Goal: Book appointment/travel/reservation

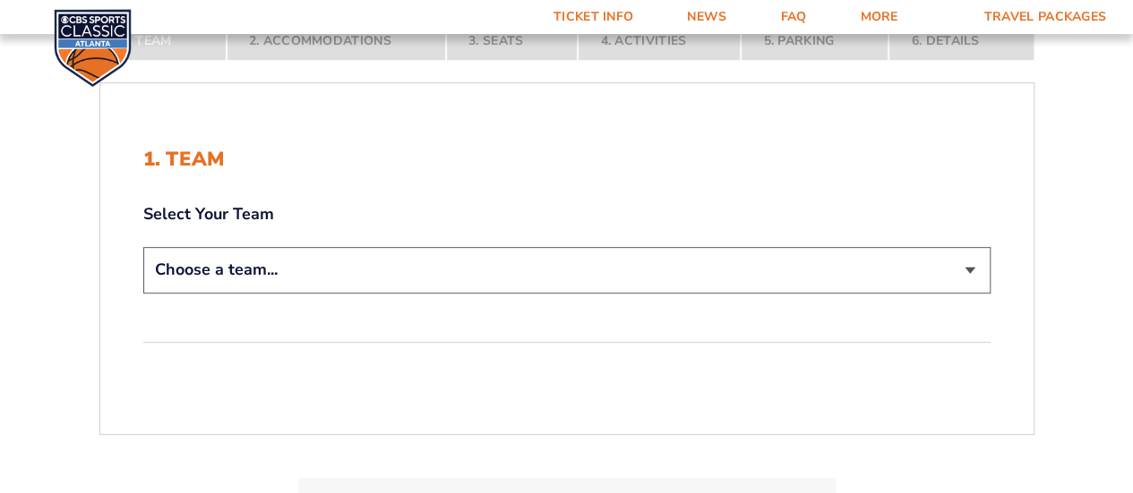
scroll to position [312, 0]
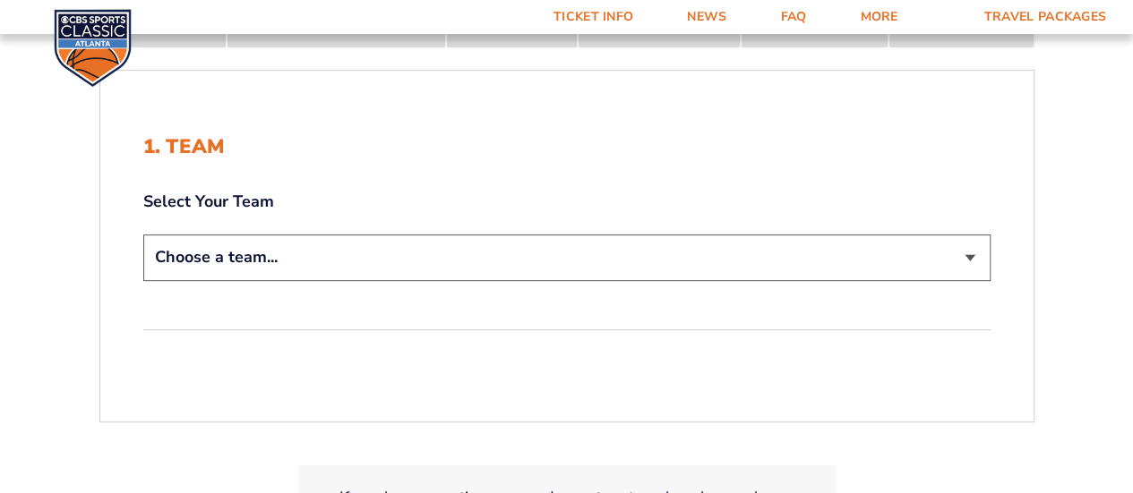
click at [976, 255] on select "Choose a team... [US_STATE] Wildcats [US_STATE] State Buckeyes [US_STATE] Tar H…" at bounding box center [566, 258] width 847 height 46
select select "12756"
click at [143, 235] on select "Choose a team... [US_STATE] Wildcats [US_STATE] State Buckeyes [US_STATE] Tar H…" at bounding box center [566, 258] width 847 height 46
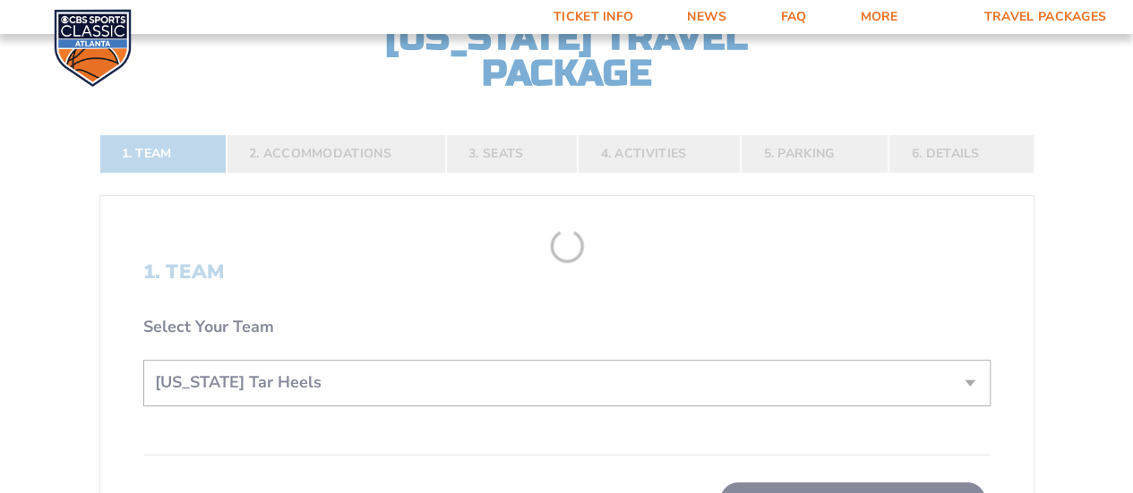
scroll to position [437, 0]
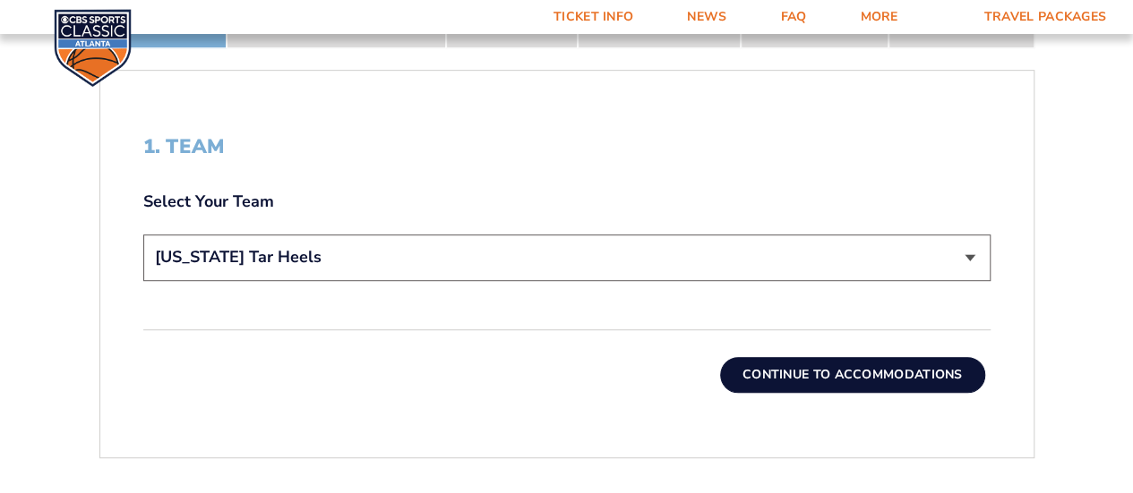
click at [829, 379] on button "Continue To Accommodations" at bounding box center [852, 375] width 265 height 36
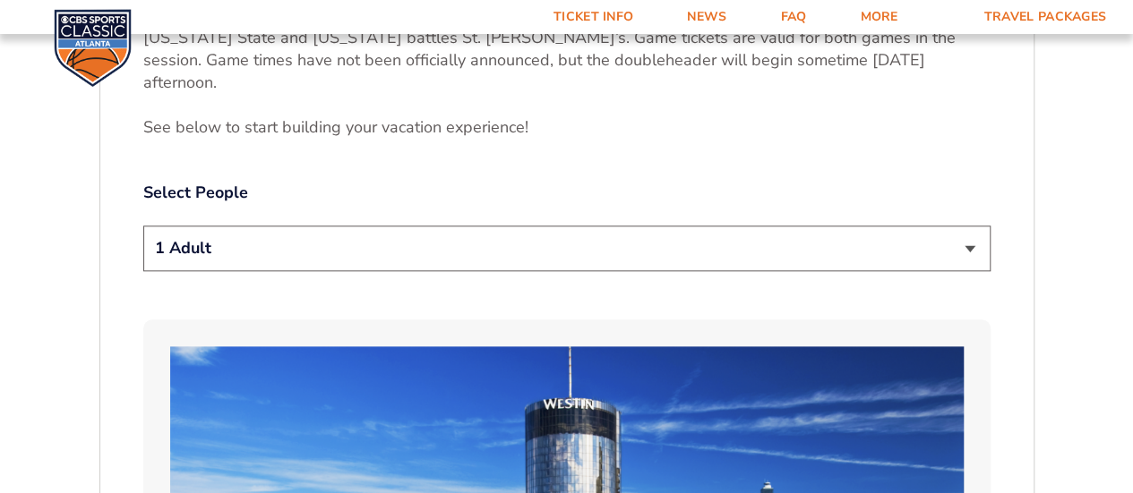
scroll to position [852, 0]
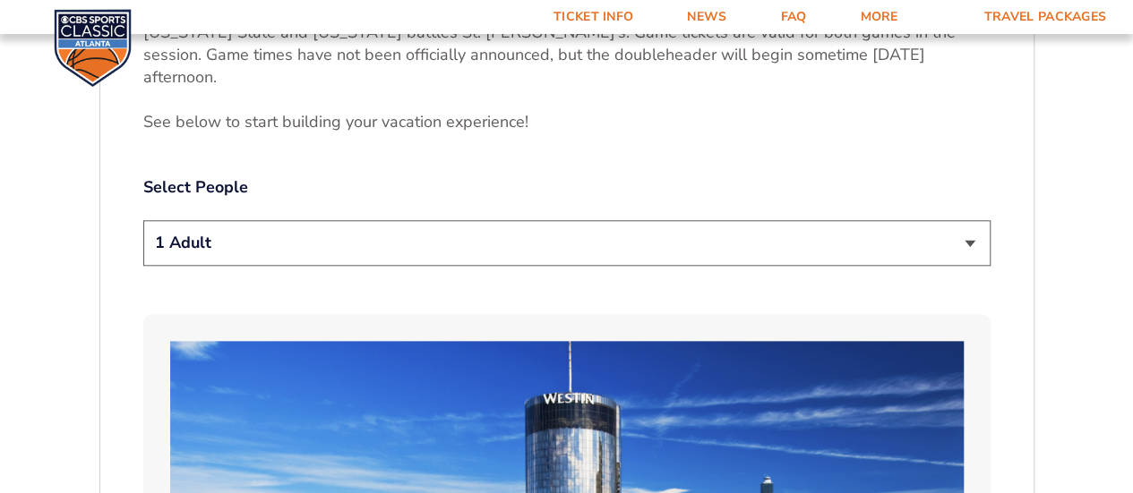
click at [971, 222] on select "1 Adult 2 Adults 3 Adults 4 Adults 2 Adults + 1 Child 2 Adults + 2 Children 2 A…" at bounding box center [566, 243] width 847 height 46
select select "2 Adults"
click at [143, 220] on select "1 Adult 2 Adults 3 Adults 4 Adults 2 Adults + 1 Child 2 Adults + 2 Children 2 A…" at bounding box center [566, 243] width 847 height 46
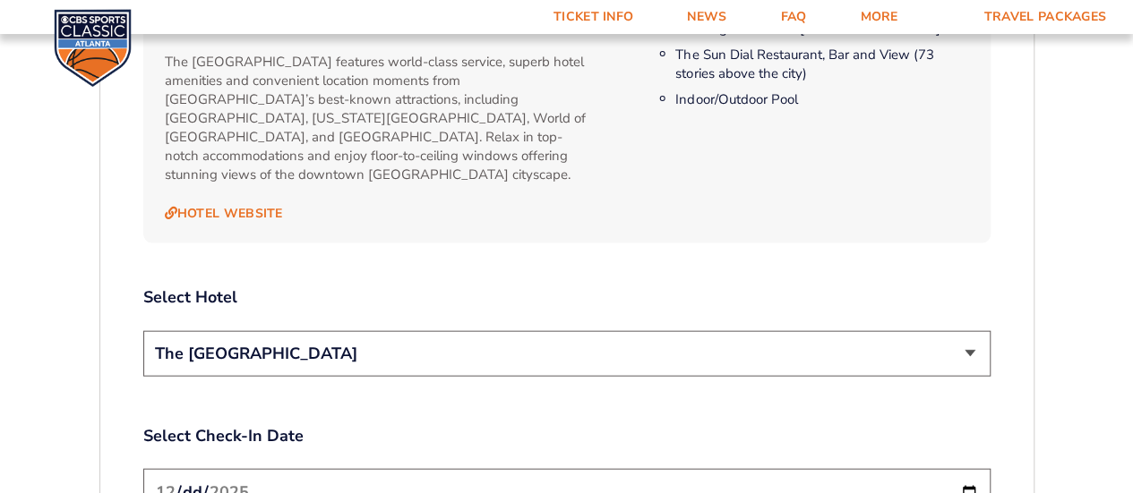
scroll to position [1880, 0]
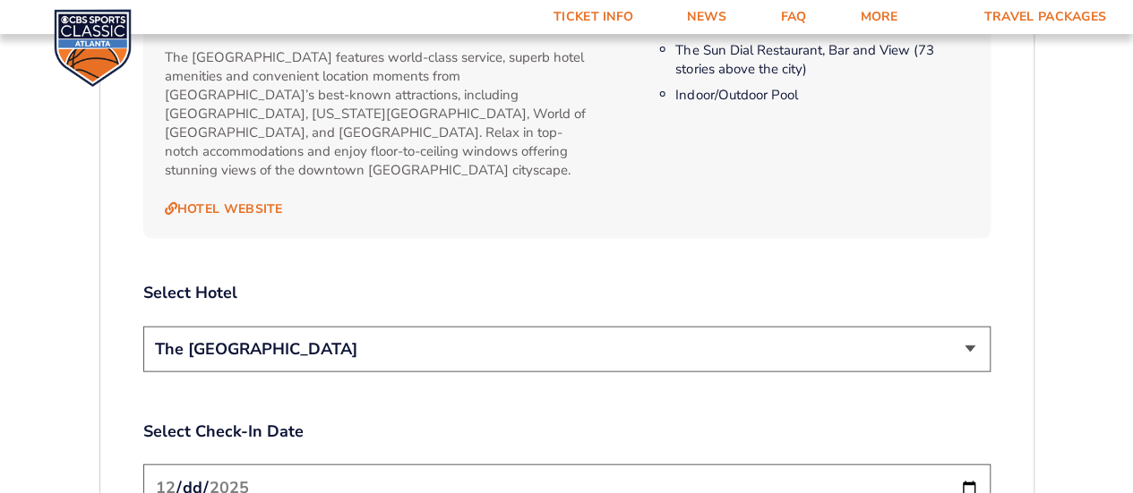
click at [958, 327] on select "The [GEOGRAPHIC_DATA]" at bounding box center [566, 350] width 847 height 46
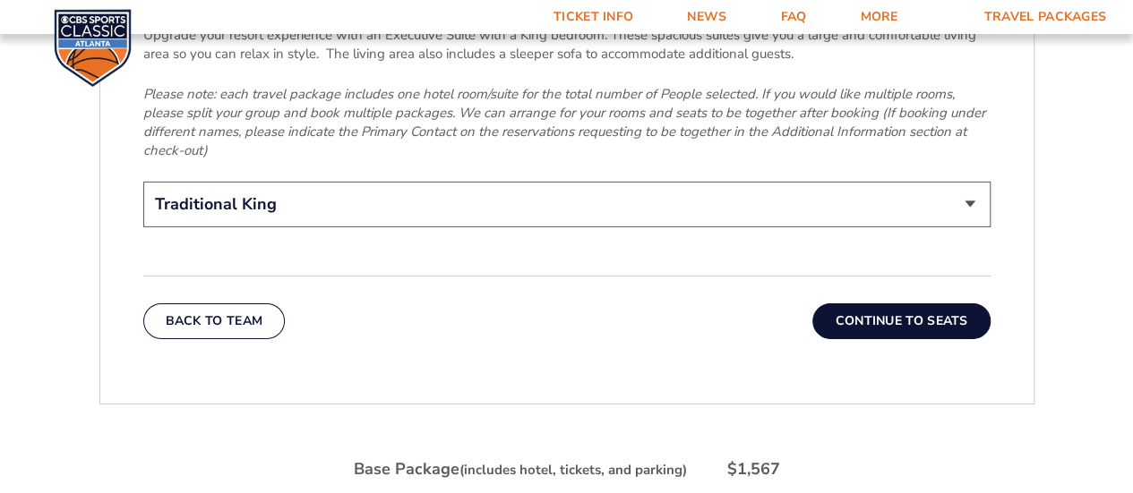
scroll to position [2858, 0]
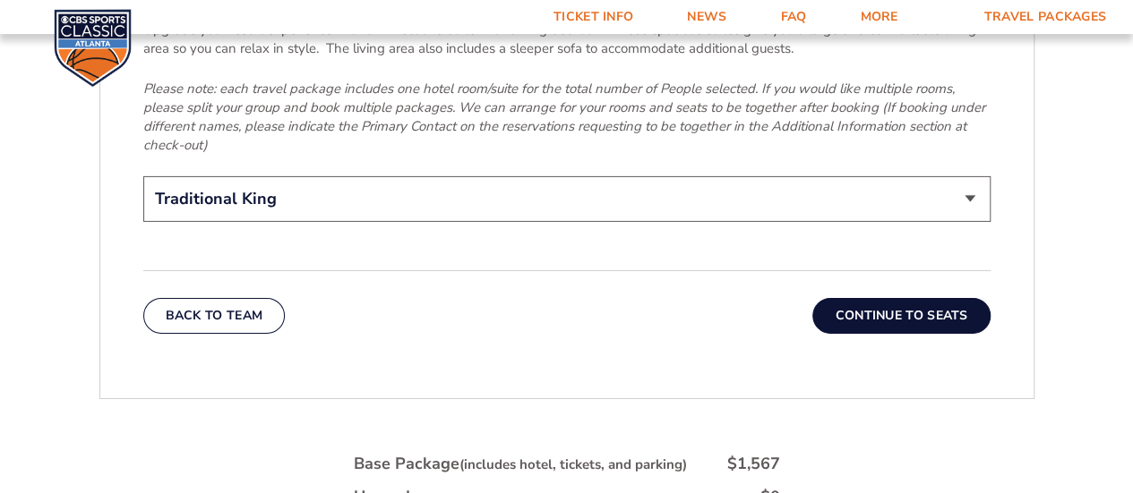
click at [903, 298] on button "Continue To Seats" at bounding box center [900, 316] width 177 height 36
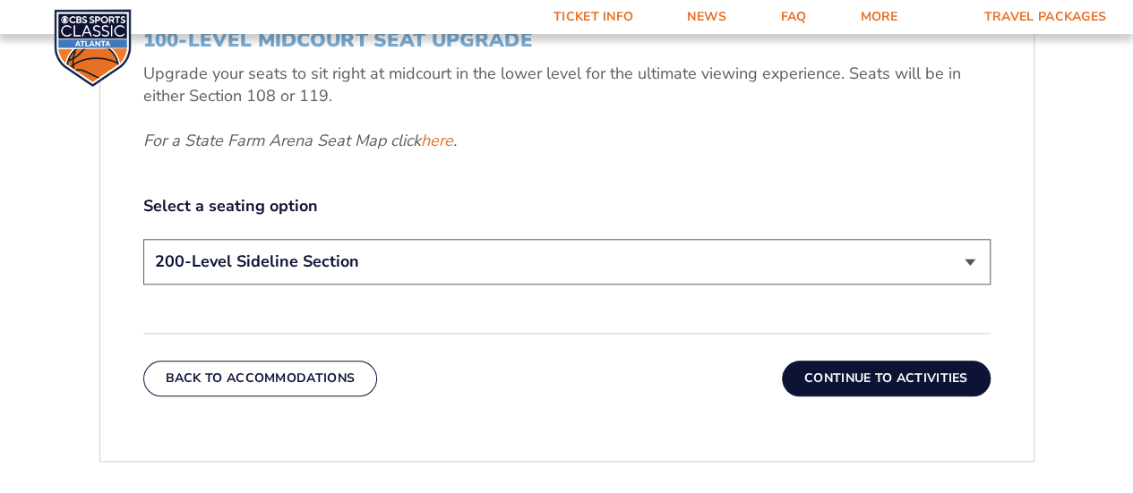
scroll to position [804, 0]
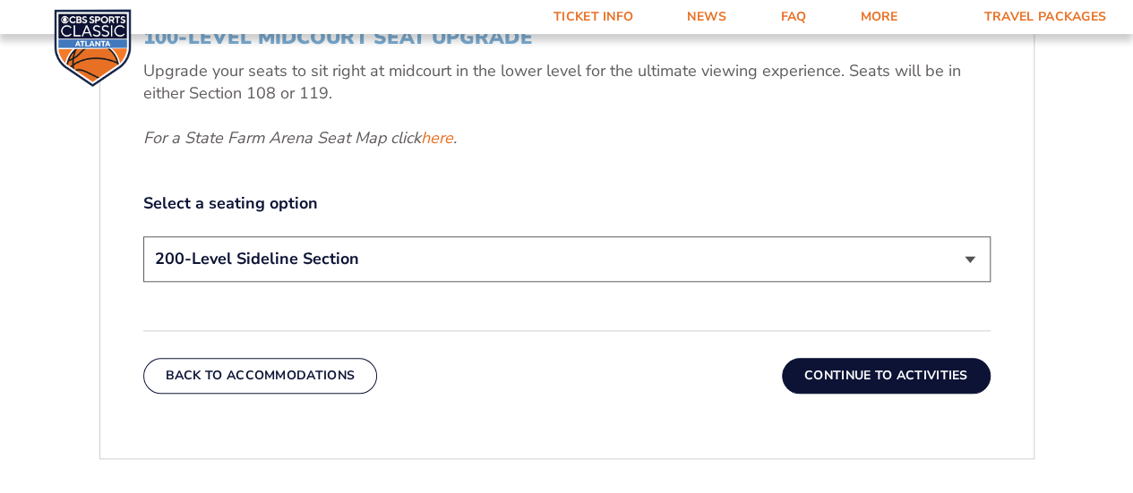
click at [920, 381] on button "Continue To Activities" at bounding box center [886, 376] width 209 height 36
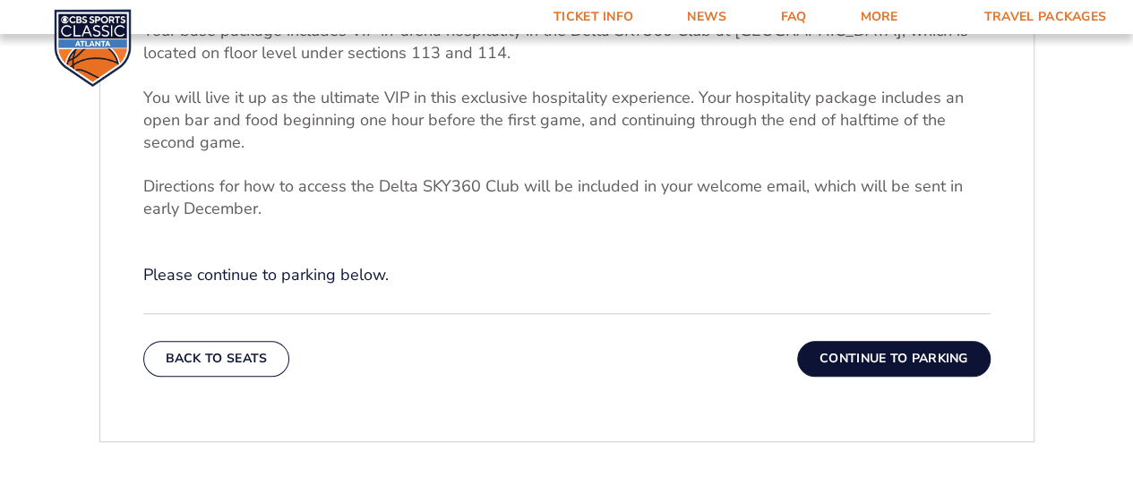
scroll to position [611, 0]
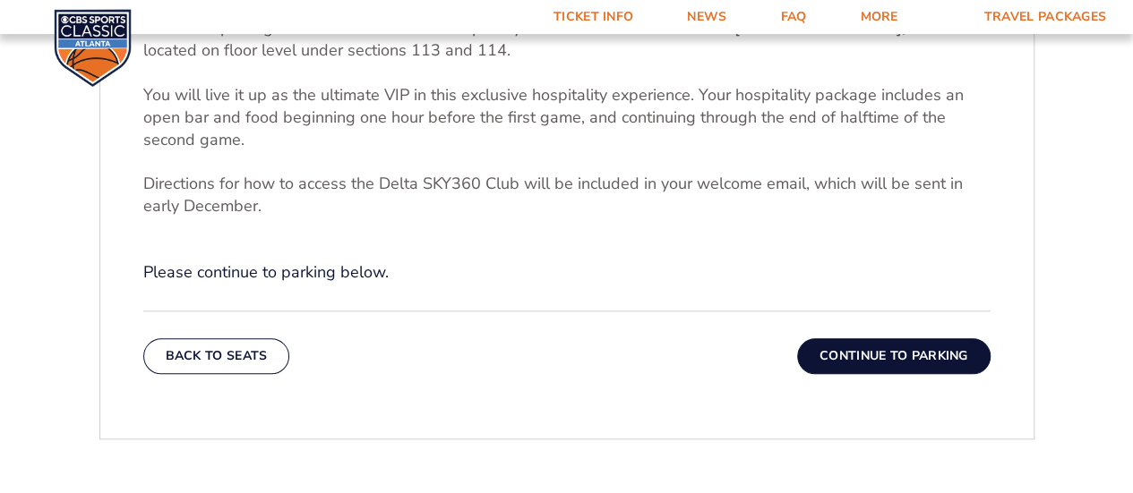
click at [886, 355] on button "Continue To Parking" at bounding box center [893, 356] width 193 height 36
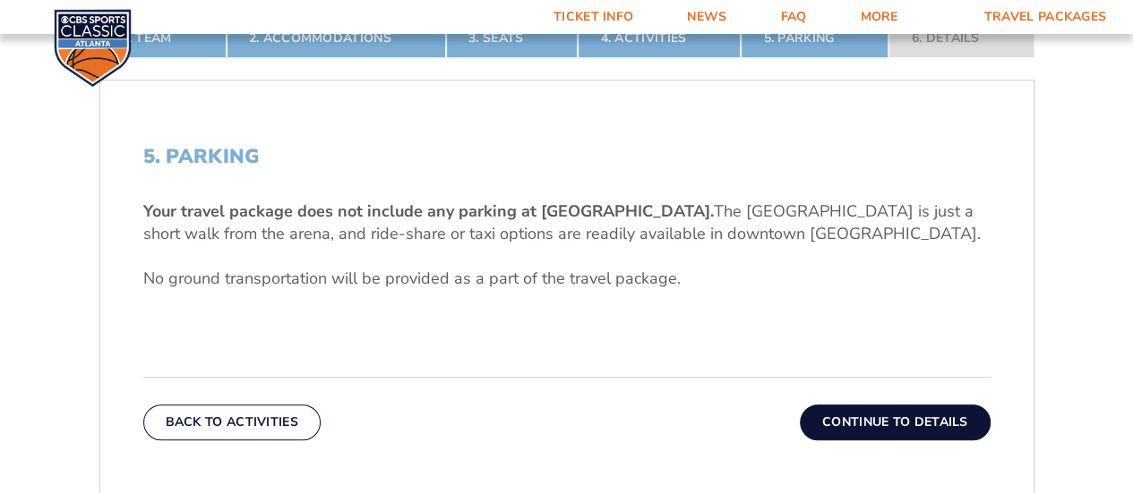
scroll to position [430, 0]
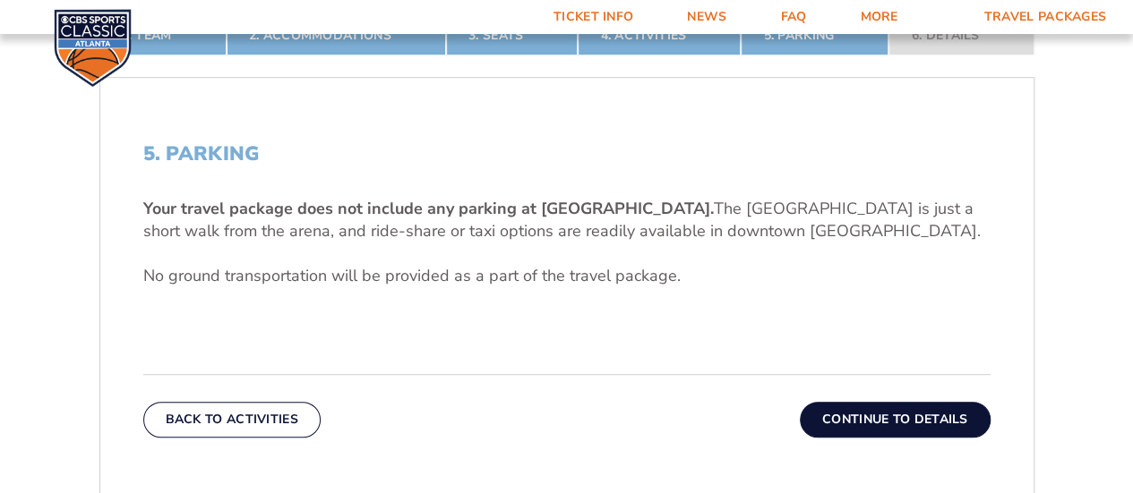
click at [930, 403] on button "Continue To Details" at bounding box center [895, 420] width 191 height 36
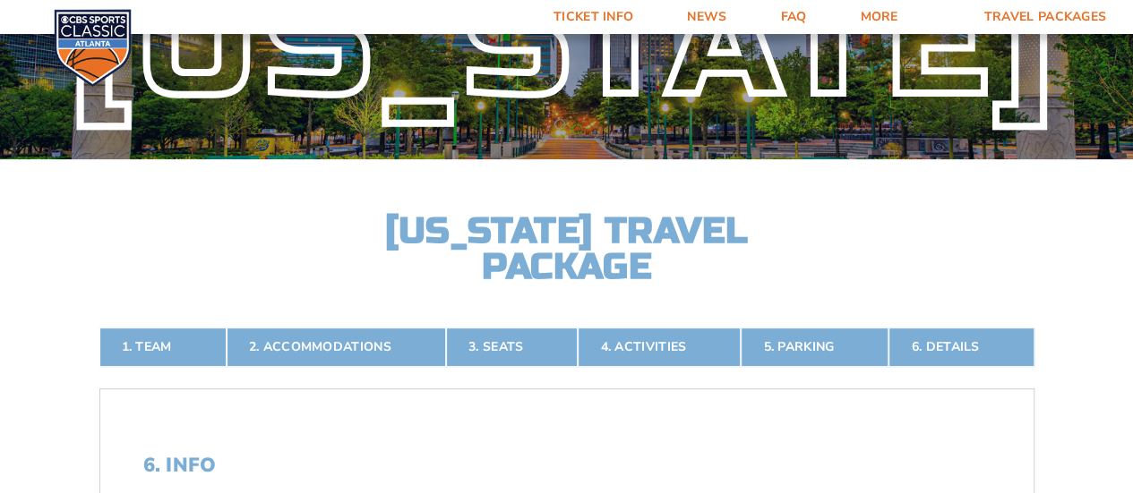
scroll to position [116, 0]
